Goal: Contribute content

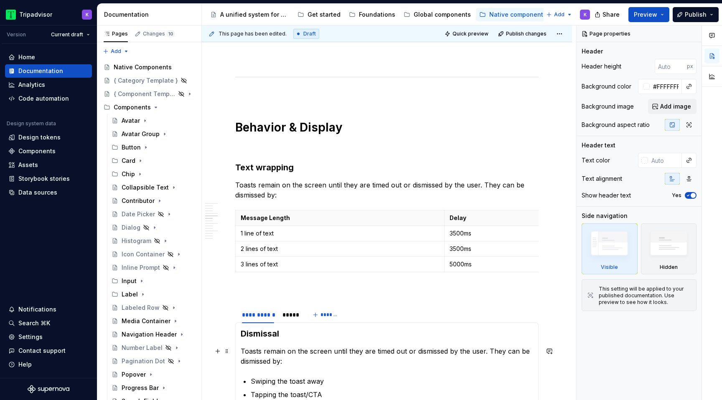
scroll to position [662, 0]
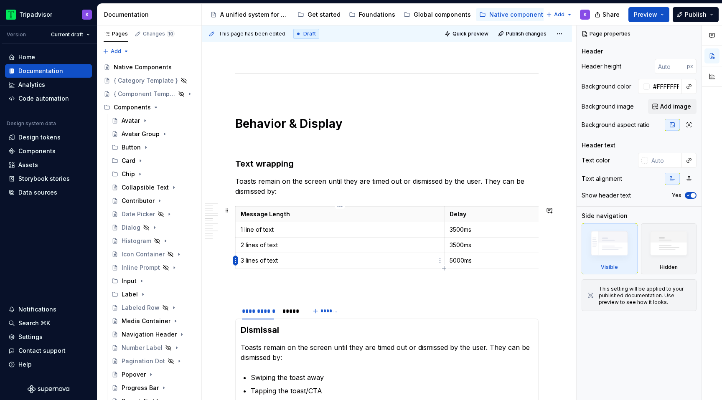
click at [234, 263] on html "Tripadvisor K Version Current draft Home Documentation Analytics Code automatio…" at bounding box center [361, 200] width 722 height 400
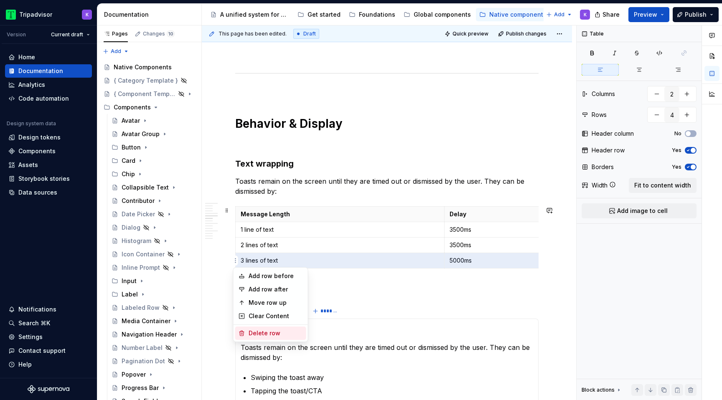
click at [251, 333] on div "Delete row" at bounding box center [276, 333] width 54 height 8
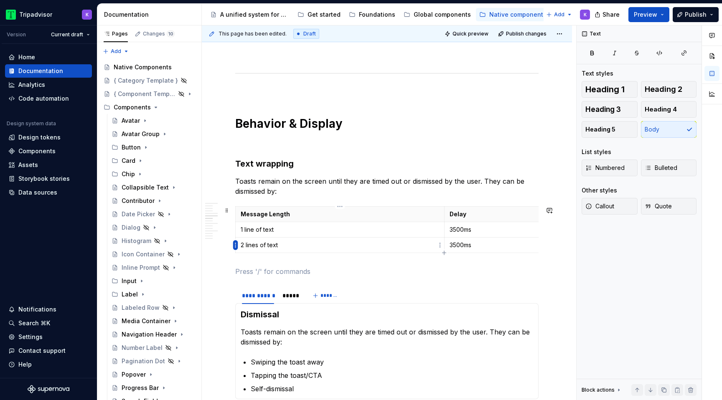
click at [235, 246] on html "Tripadvisor K Version Current draft Home Documentation Analytics Code automatio…" at bounding box center [361, 200] width 722 height 400
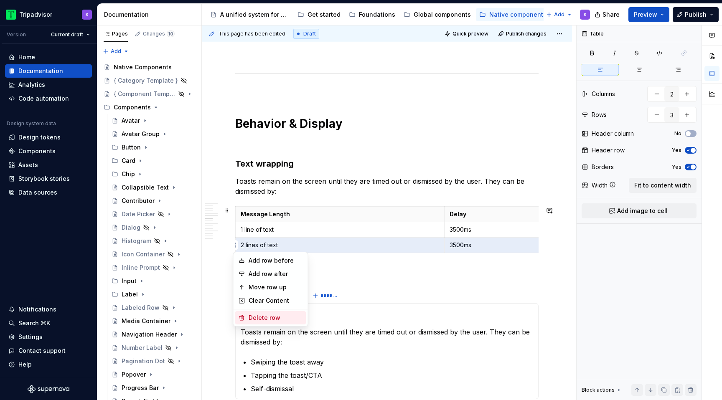
click at [250, 318] on div "Delete row" at bounding box center [276, 318] width 54 height 8
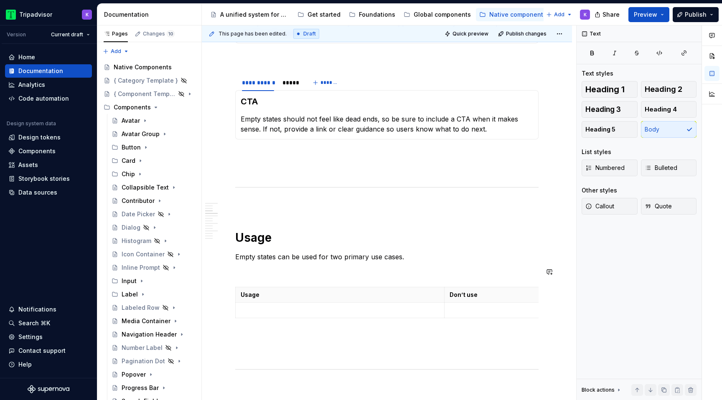
scroll to position [365, 0]
click at [375, 308] on p at bounding box center [340, 311] width 199 height 8
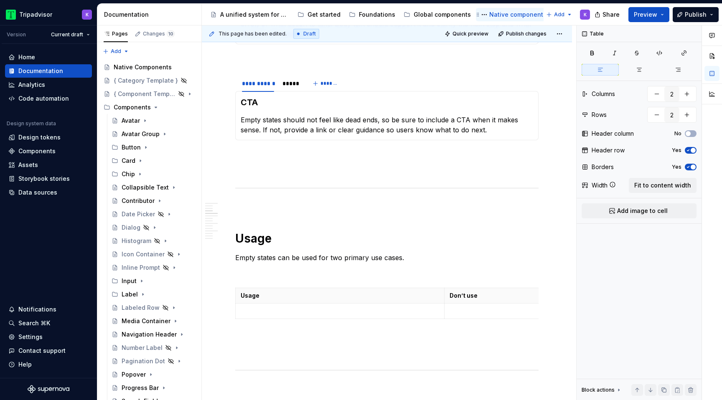
type textarea "*"
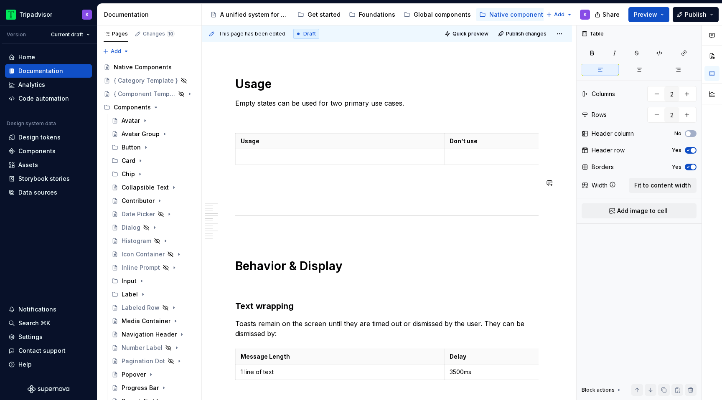
scroll to position [532, 0]
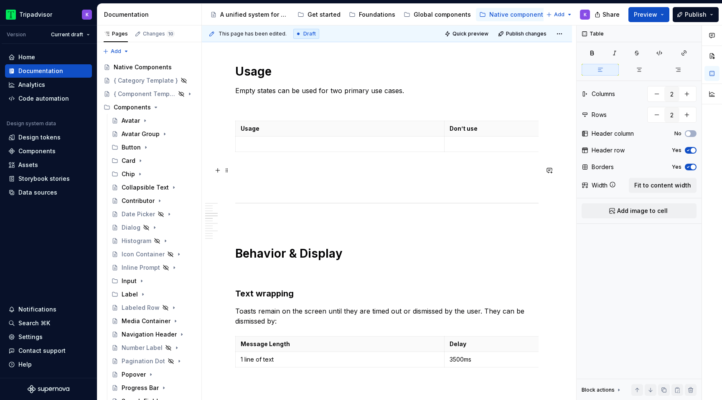
click at [443, 168] on p at bounding box center [386, 170] width 303 height 10
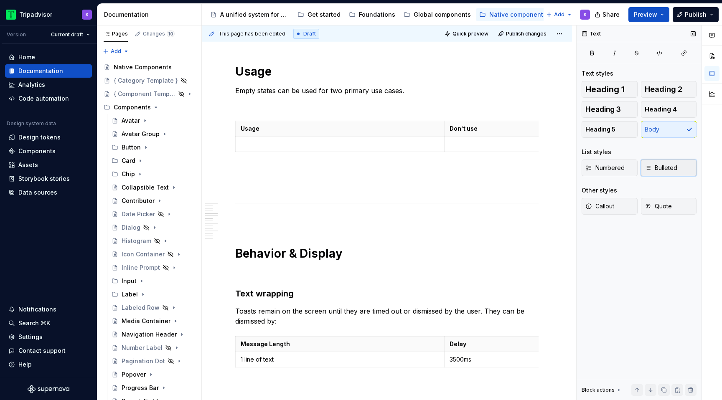
click at [665, 170] on span "Bulleted" at bounding box center [661, 168] width 33 height 8
click at [305, 144] on p at bounding box center [340, 144] width 199 height 8
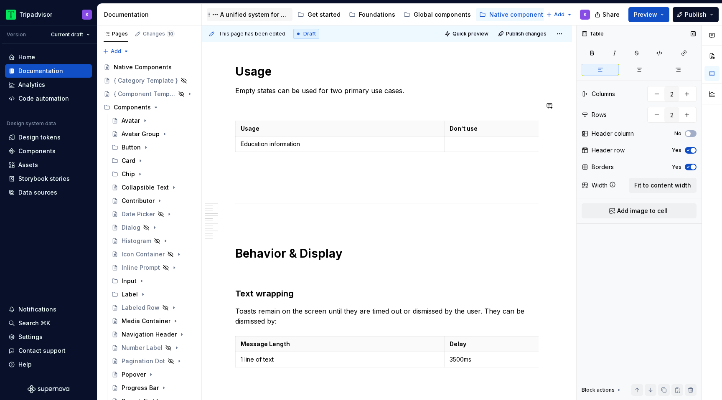
type textarea "*"
drag, startPoint x: 310, startPoint y: 144, endPoint x: 269, endPoint y: 145, distance: 41.0
click at [269, 145] on p "Education information" at bounding box center [340, 144] width 199 height 8
click at [239, 150] on td "Education messages" at bounding box center [340, 144] width 209 height 15
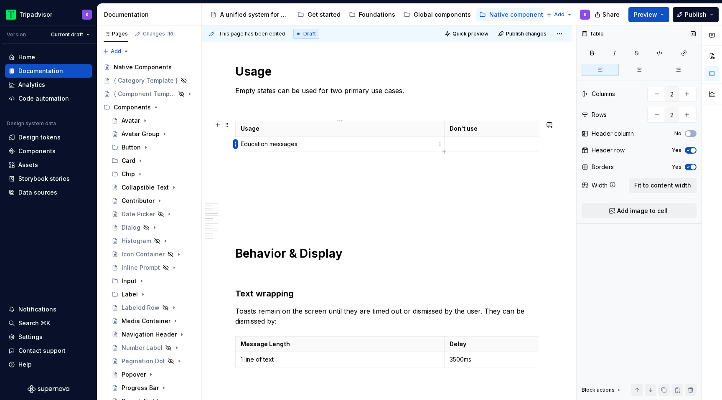
click at [234, 145] on html "Tripadvisor K Version Current draft Home Documentation Analytics Code automatio…" at bounding box center [361, 200] width 722 height 400
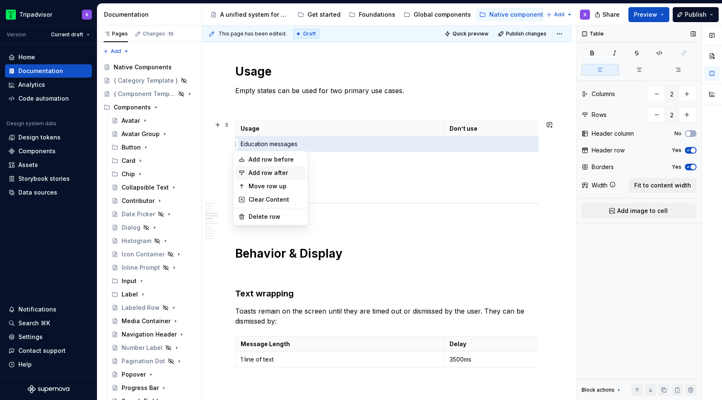
click at [266, 175] on div "Add row after" at bounding box center [276, 173] width 54 height 8
type input "3"
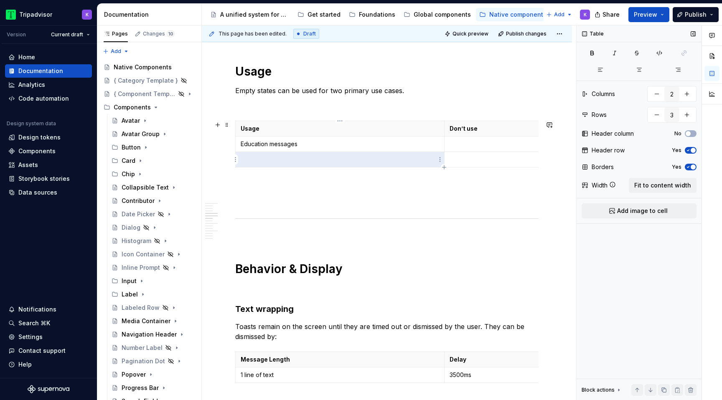
click at [266, 161] on p at bounding box center [340, 159] width 199 height 8
click at [457, 150] on td at bounding box center [548, 144] width 209 height 15
drag, startPoint x: 298, startPoint y: 162, endPoint x: 238, endPoint y: 160, distance: 59.8
click at [238, 160] on td "Error/Failure states" at bounding box center [340, 159] width 209 height 15
copy p "Error/Failure states"
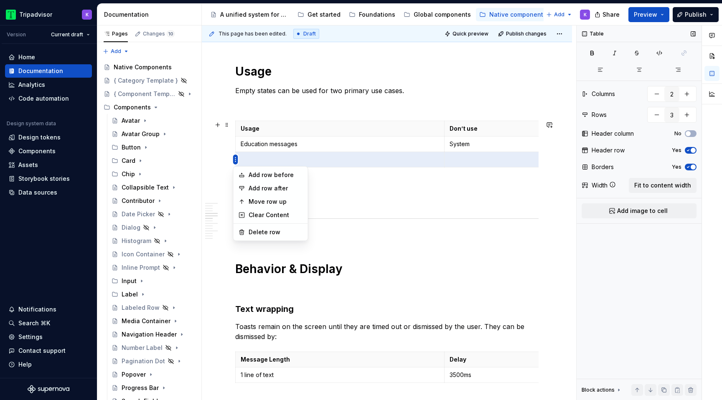
click at [234, 161] on html "Tripadvisor K Version Current draft Home Documentation Analytics Code automatio…" at bounding box center [361, 200] width 722 height 400
click at [267, 230] on div "Delete row" at bounding box center [276, 232] width 54 height 8
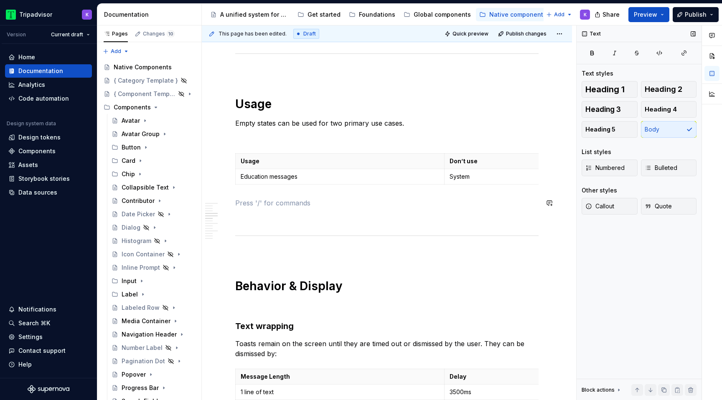
scroll to position [493, 0]
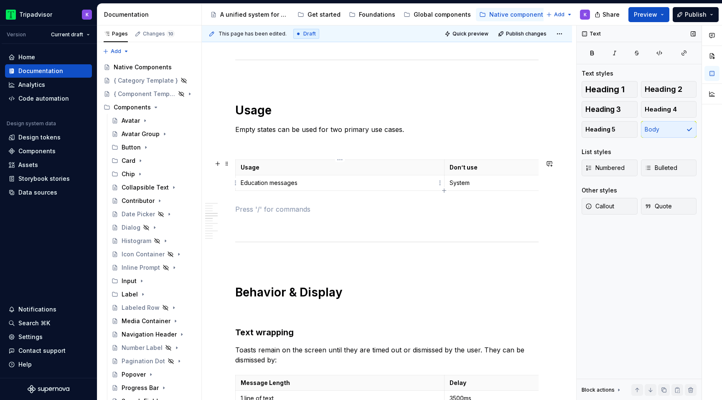
click at [316, 184] on p "Education messages" at bounding box center [340, 183] width 199 height 8
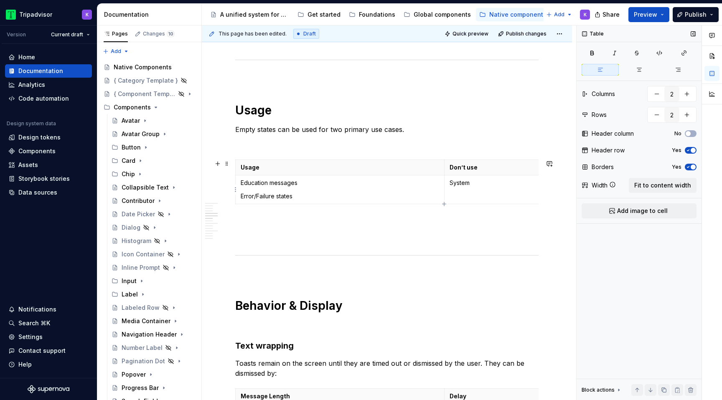
click at [486, 182] on p "System" at bounding box center [549, 183] width 199 height 8
click at [392, 201] on td "Education messages Error/Failure states" at bounding box center [340, 190] width 209 height 29
click at [384, 223] on p at bounding box center [386, 223] width 303 height 10
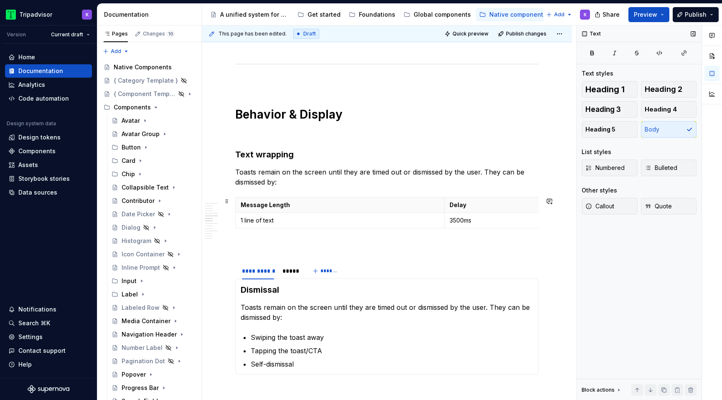
scroll to position [895, 0]
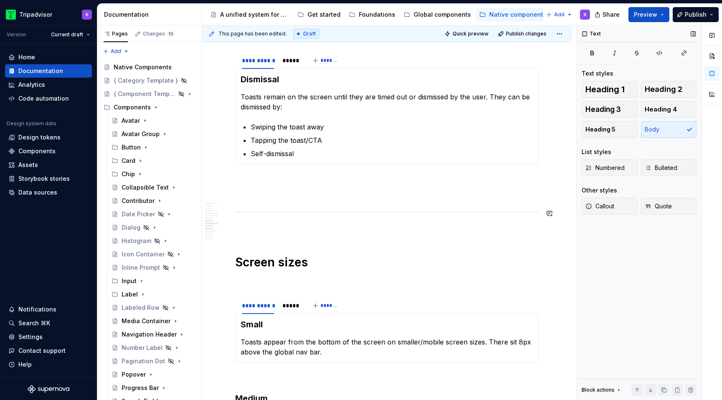
type textarea "*"
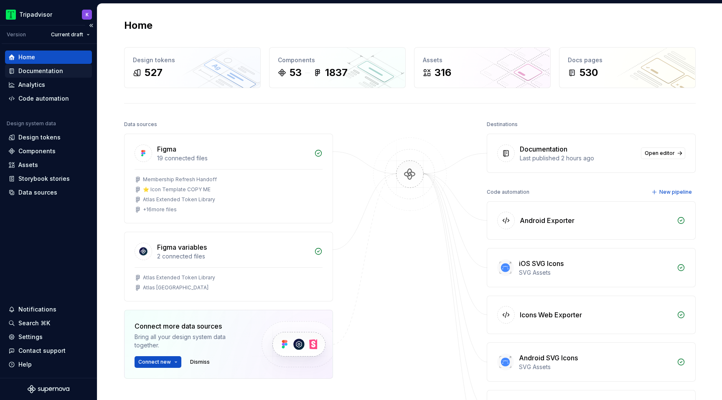
click at [53, 71] on div "Documentation" at bounding box center [40, 71] width 45 height 8
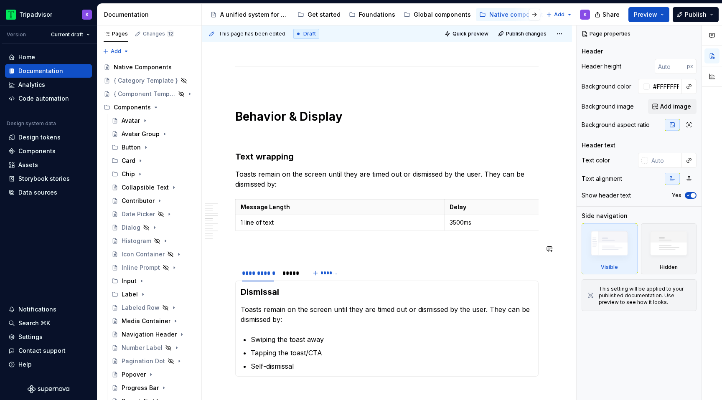
scroll to position [682, 0]
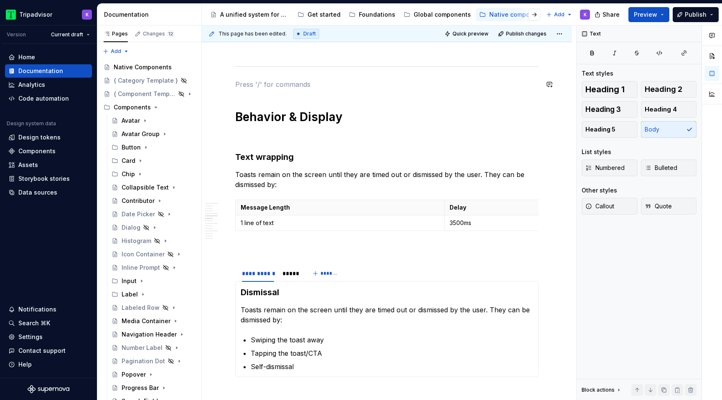
click at [345, 79] on p at bounding box center [386, 84] width 303 height 10
click at [314, 134] on p at bounding box center [386, 136] width 303 height 10
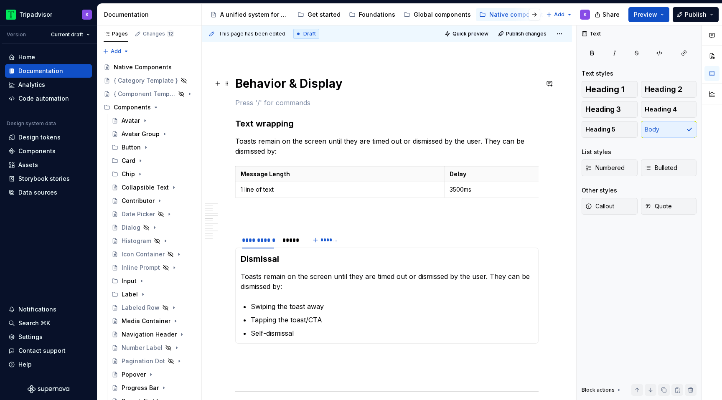
scroll to position [707, 0]
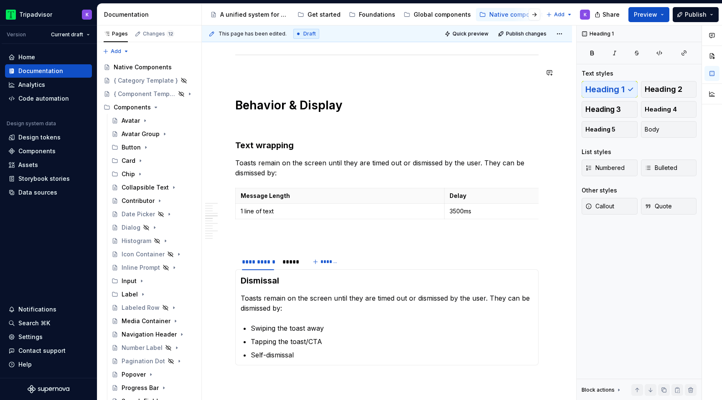
scroll to position [686, 0]
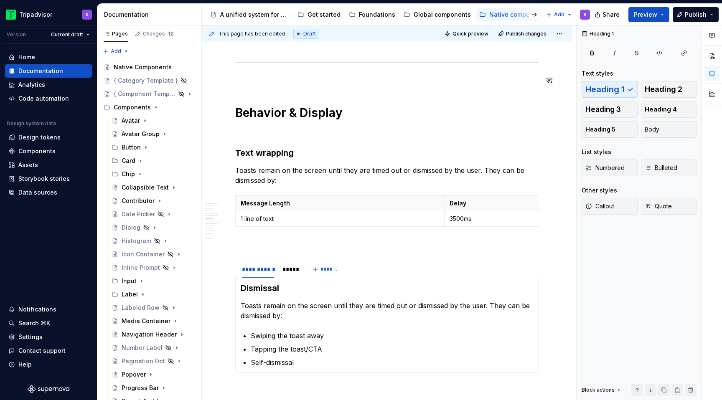
click at [325, 76] on p at bounding box center [386, 80] width 303 height 10
click at [315, 131] on p at bounding box center [386, 132] width 303 height 10
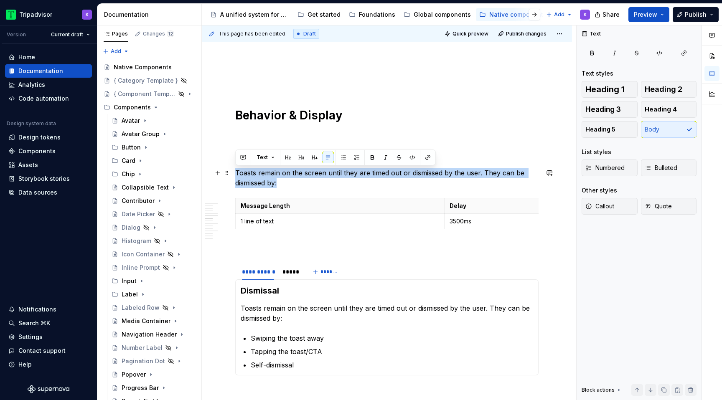
drag, startPoint x: 287, startPoint y: 182, endPoint x: 235, endPoint y: 175, distance: 52.8
click at [235, 175] on p "Toasts remain on the screen until they are timed out or dismissed by the user. …" at bounding box center [386, 178] width 303 height 20
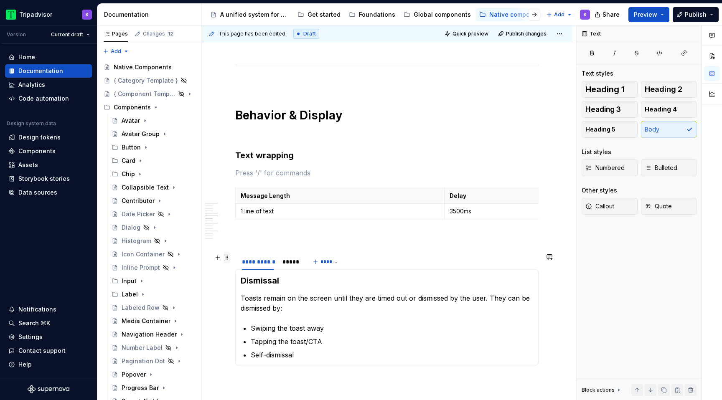
click at [227, 255] on span at bounding box center [227, 258] width 7 height 12
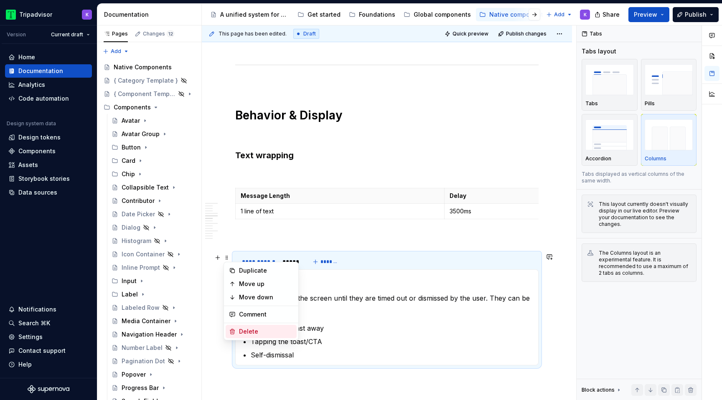
click at [265, 330] on div "Delete" at bounding box center [266, 332] width 54 height 8
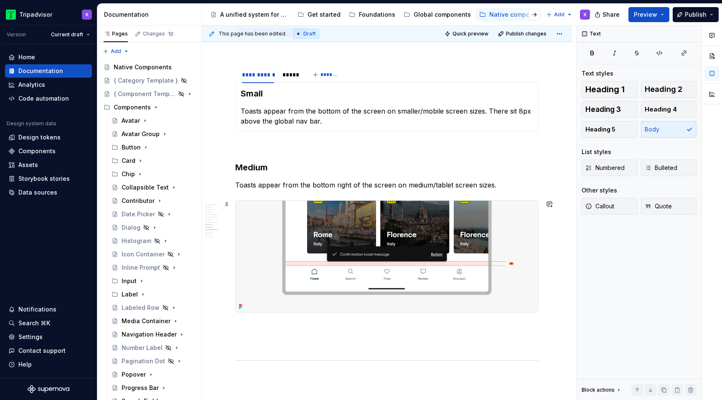
scroll to position [1008, 0]
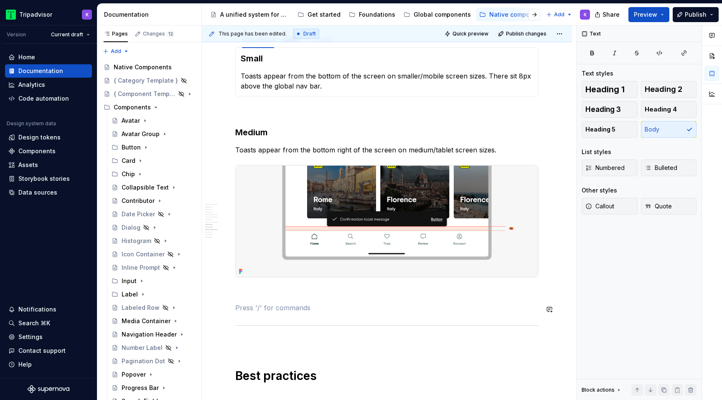
click at [238, 316] on div "**********" at bounding box center [386, 183] width 303 height 2013
click at [244, 298] on p at bounding box center [386, 293] width 303 height 10
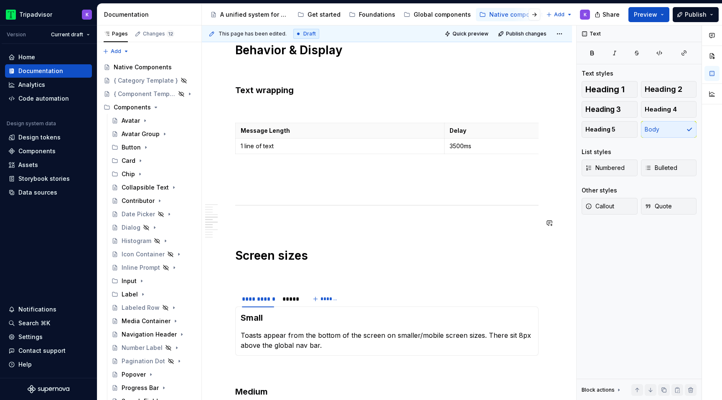
scroll to position [748, 0]
type textarea "*"
